Goal: Task Accomplishment & Management: Complete application form

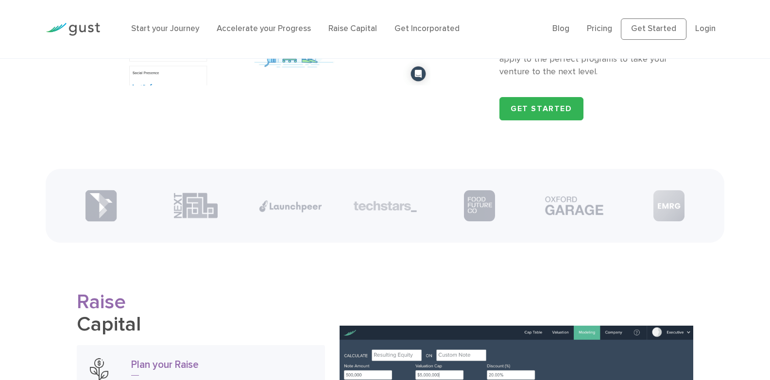
scroll to position [1263, 0]
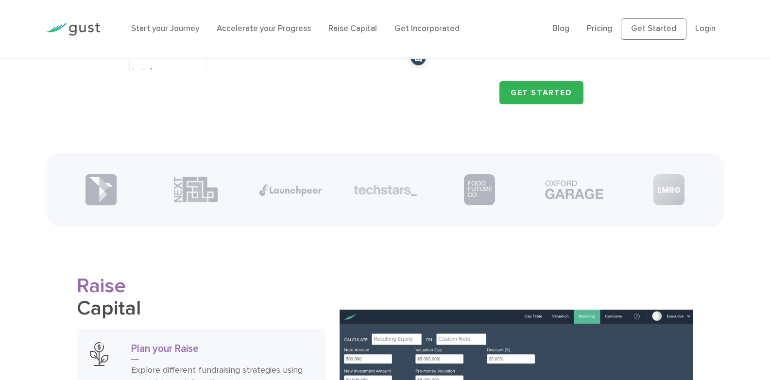
drag, startPoint x: 156, startPoint y: 151, endPoint x: 175, endPoint y: 179, distance: 33.6
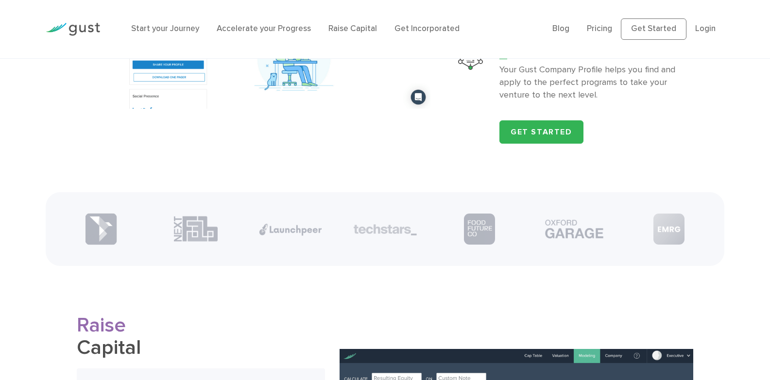
scroll to position [1215, 0]
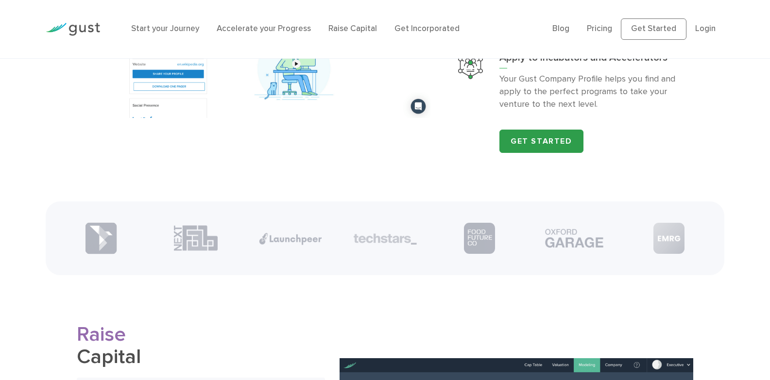
click at [529, 144] on link "Get Started" at bounding box center [541, 141] width 84 height 23
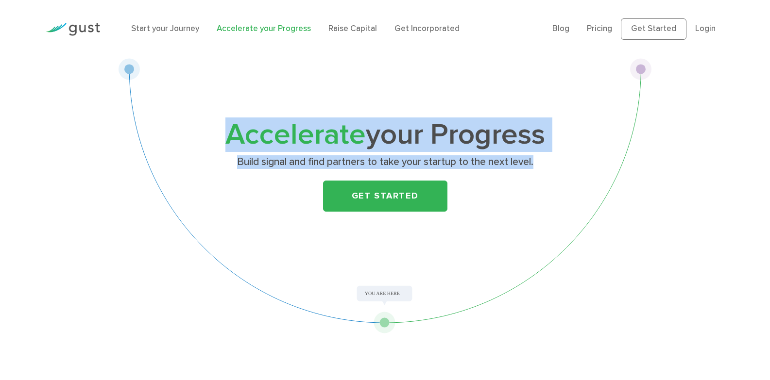
drag, startPoint x: 126, startPoint y: 69, endPoint x: 173, endPoint y: 210, distance: 148.6
click at [168, 206] on div "Accelerate your Progress Build signal and find partners to take your startup to…" at bounding box center [385, 195] width 533 height 275
click at [294, 188] on div "Get Started" at bounding box center [385, 196] width 384 height 31
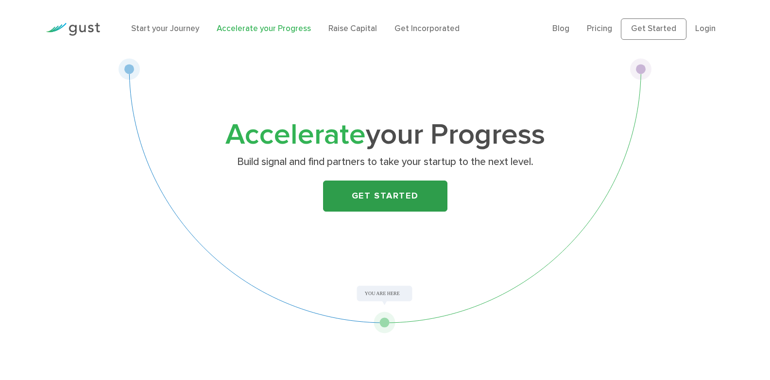
click at [371, 193] on link "Get Started" at bounding box center [385, 196] width 124 height 31
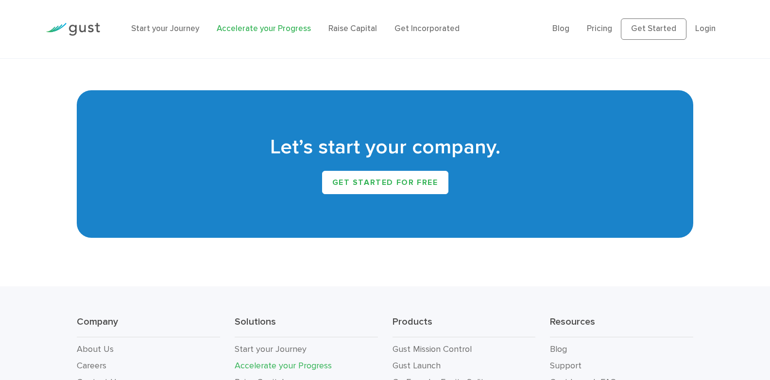
scroll to position [1658, 0]
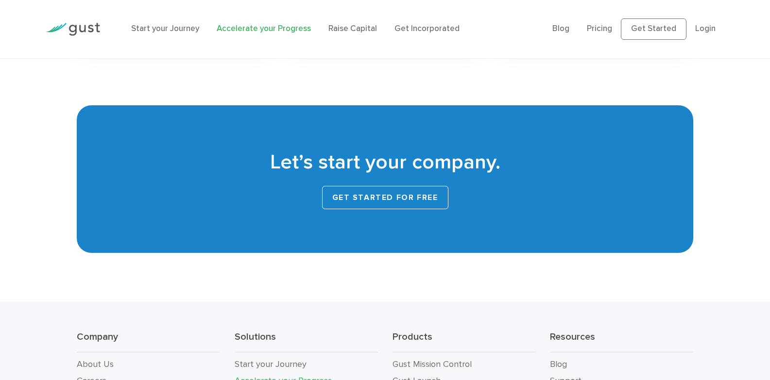
click at [371, 200] on link "Get started for free" at bounding box center [385, 197] width 126 height 23
